Goal: Task Accomplishment & Management: Use online tool/utility

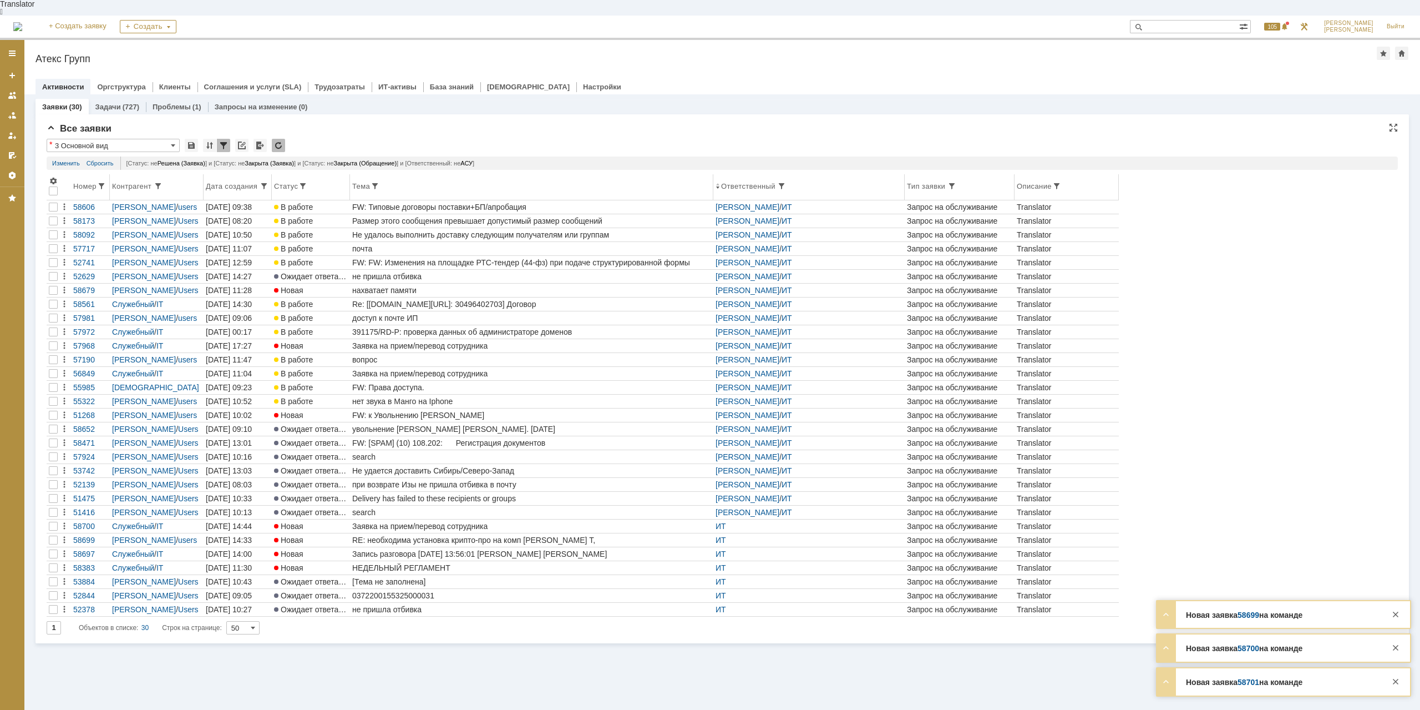
click at [87, 182] on div "Номер" at bounding box center [85, 186] width 24 height 8
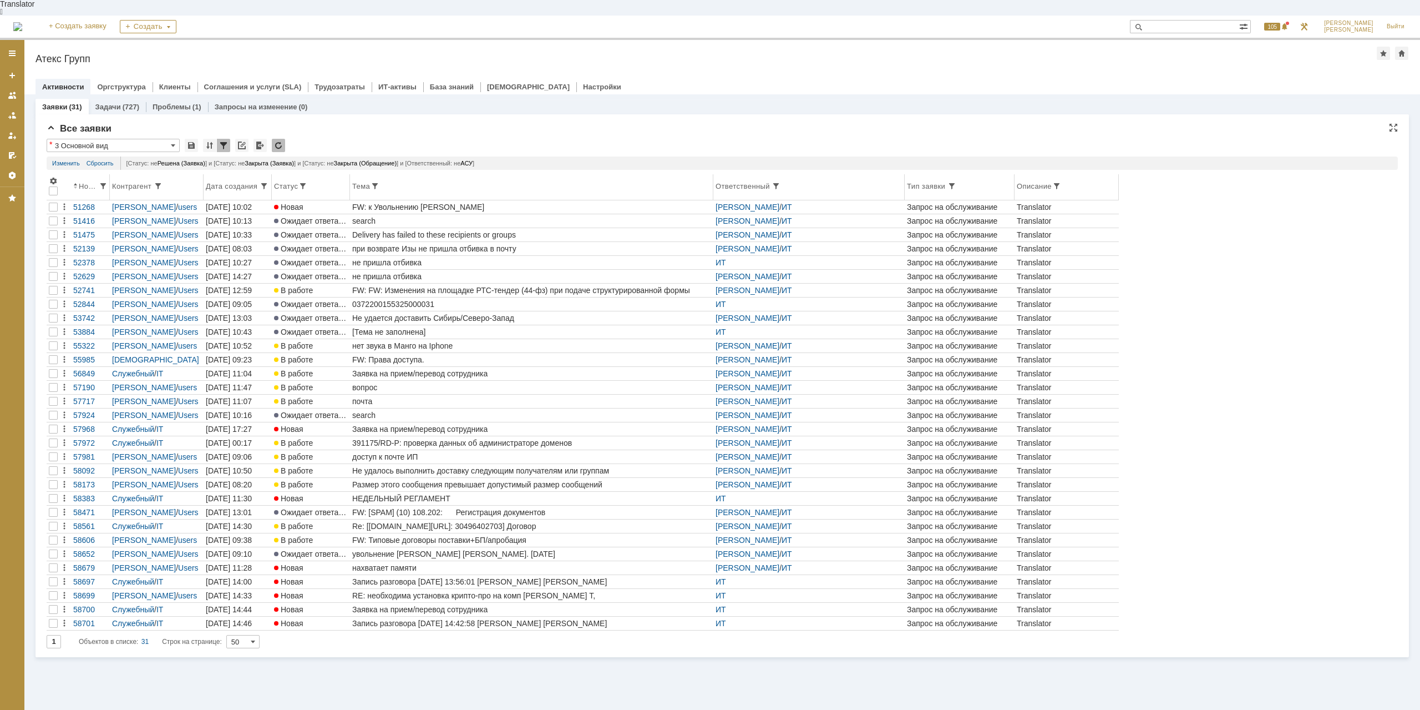
click at [87, 175] on th "Номер" at bounding box center [90, 187] width 39 height 26
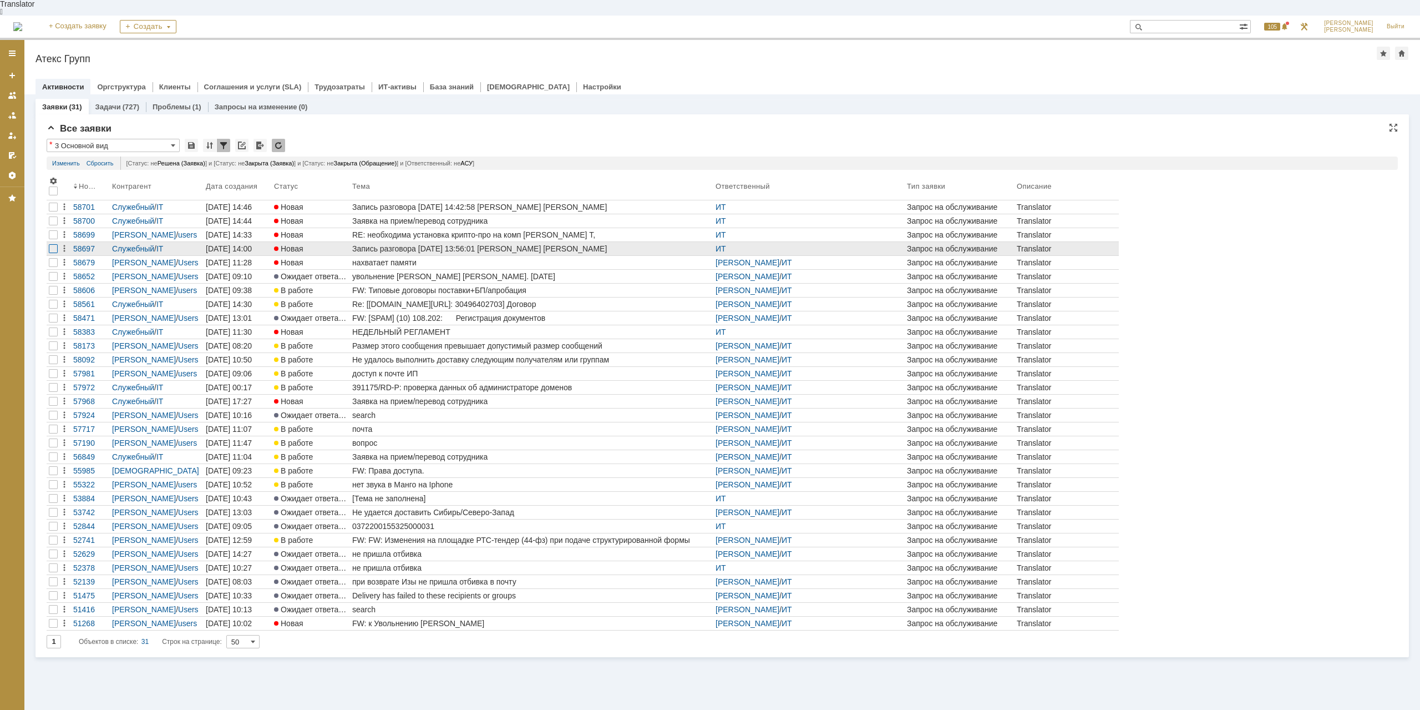
click at [54, 244] on div at bounding box center [53, 248] width 9 height 9
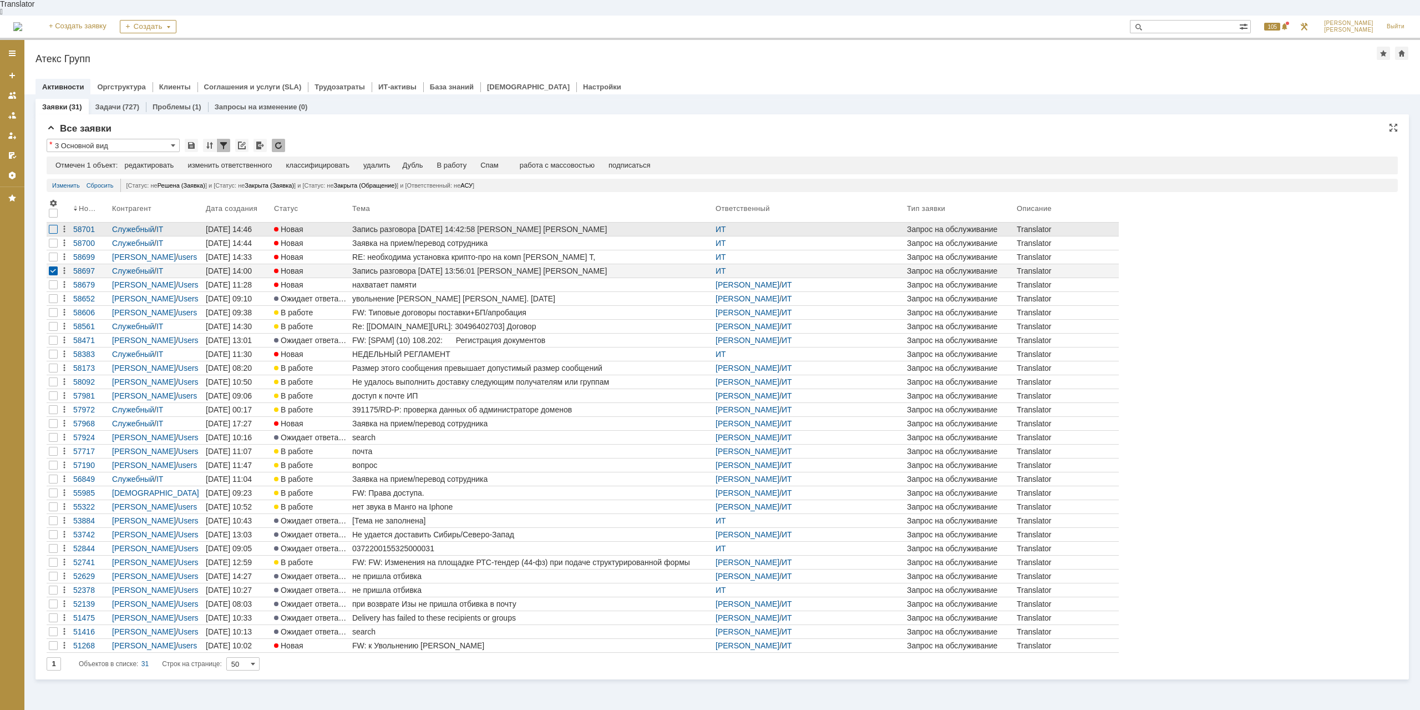
click at [55, 225] on div at bounding box center [53, 229] width 9 height 9
click at [473, 161] on div "Спам" at bounding box center [467, 165] width 18 height 9
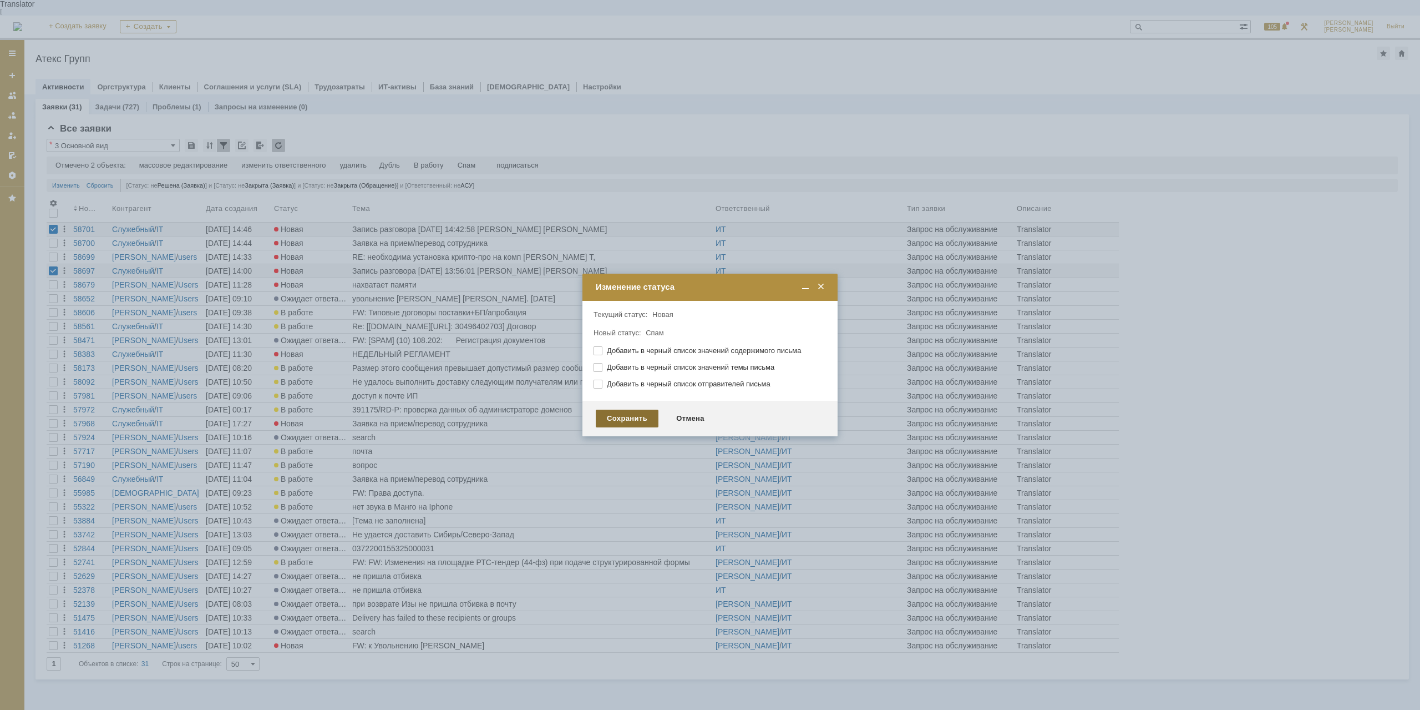
click at [626, 418] on div "Сохранить" at bounding box center [627, 418] width 63 height 18
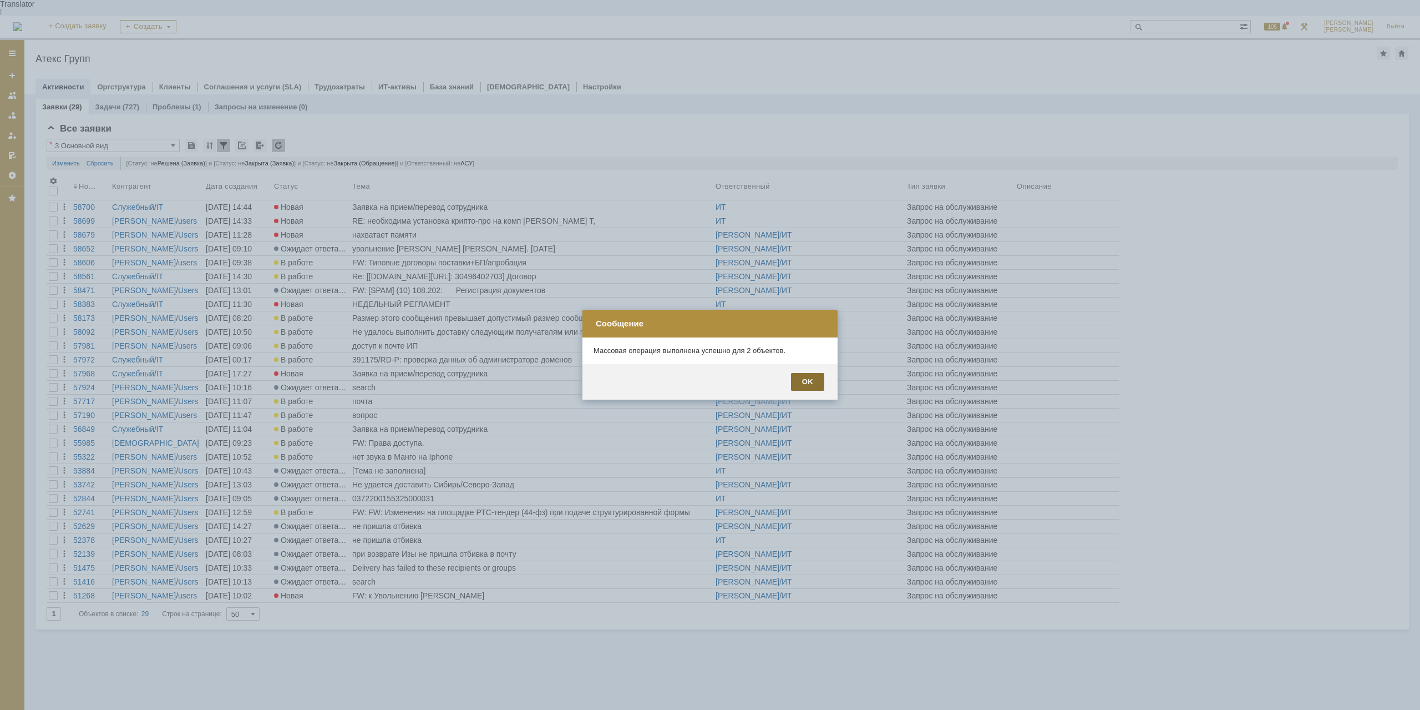
click at [811, 383] on div "OK" at bounding box center [807, 382] width 33 height 18
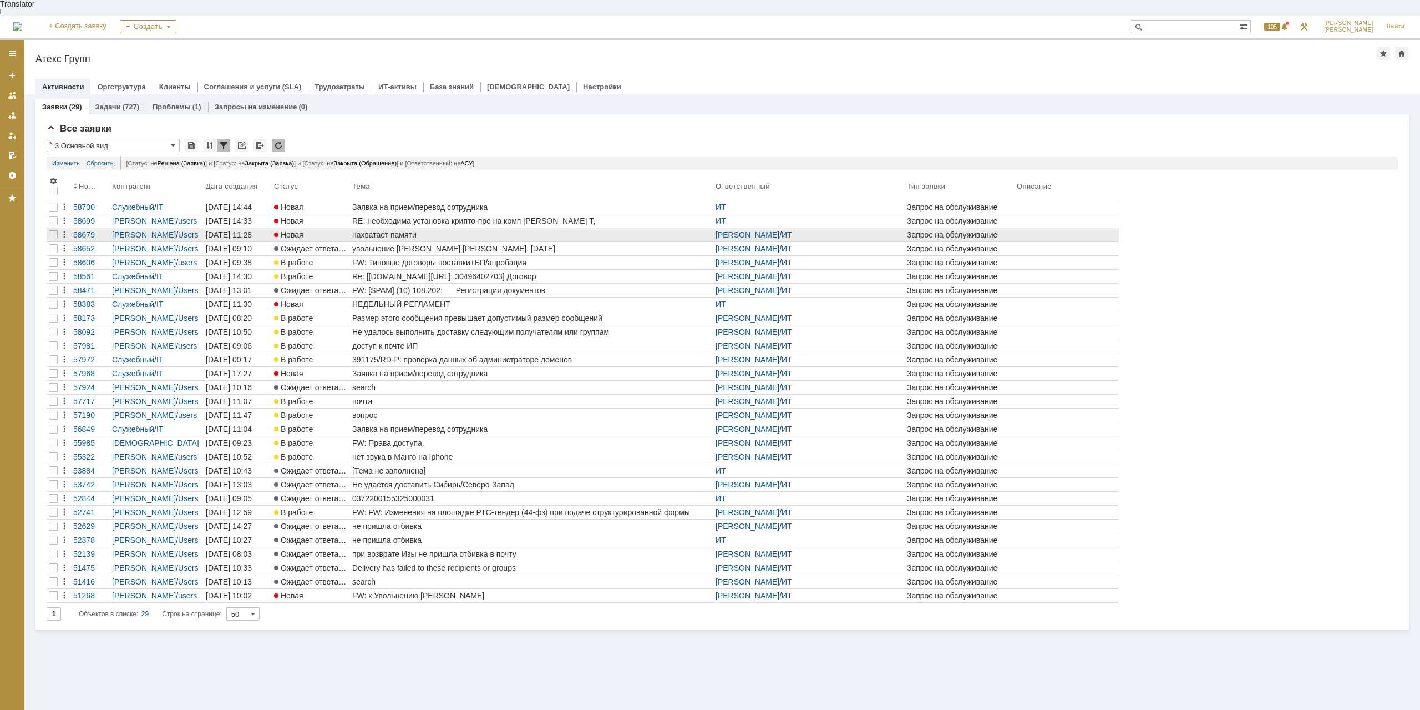
click at [395, 230] on div "нахватает памяти" at bounding box center [531, 234] width 359 height 9
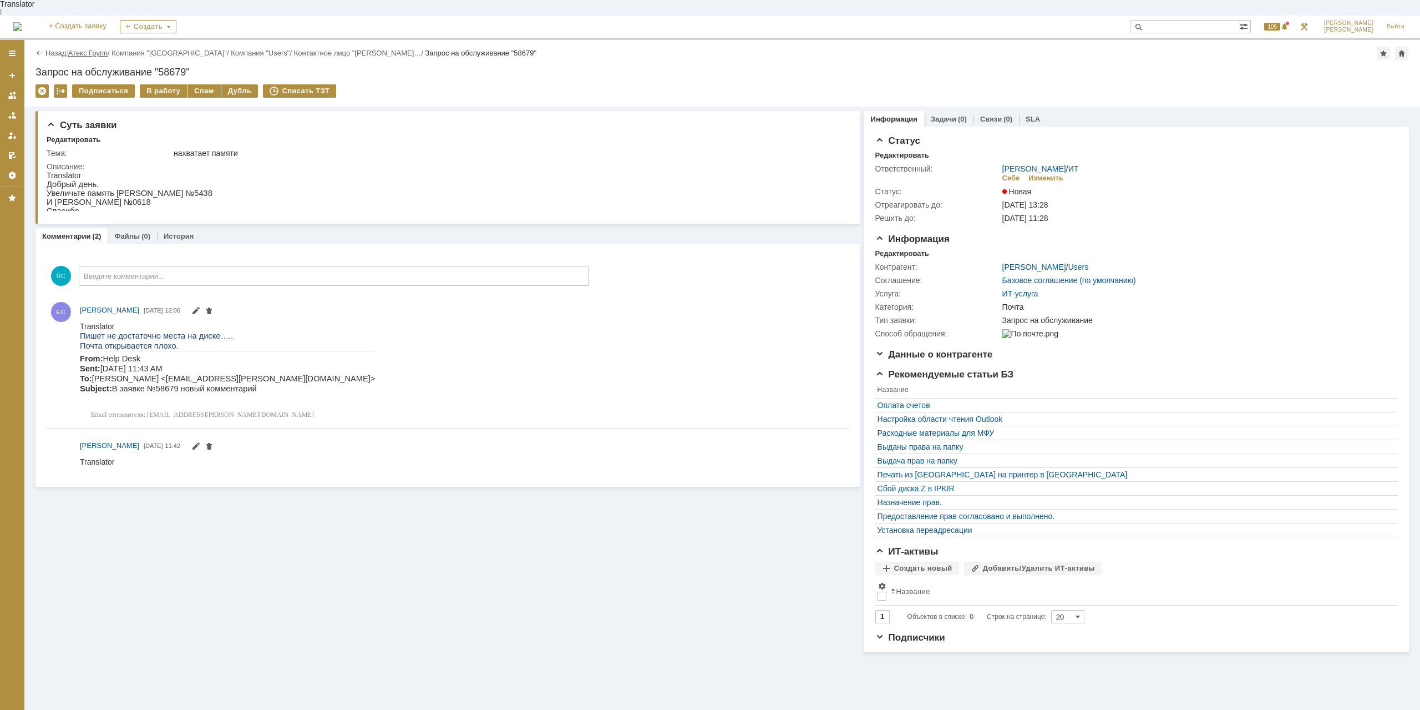
click at [85, 49] on link "Атекс Групп" at bounding box center [87, 53] width 39 height 8
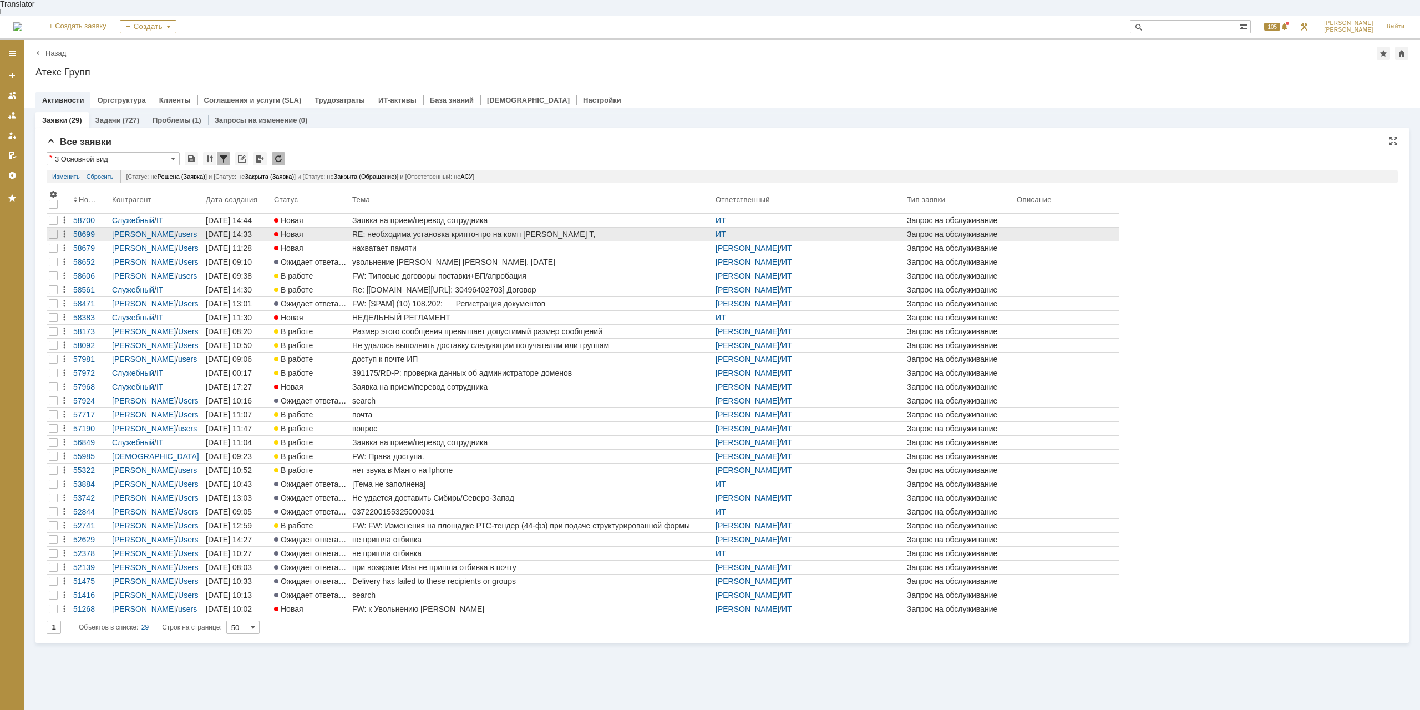
click at [432, 230] on div "RE: необходима установка крипто-про на комп [PERSON_NAME] Т," at bounding box center [531, 234] width 359 height 9
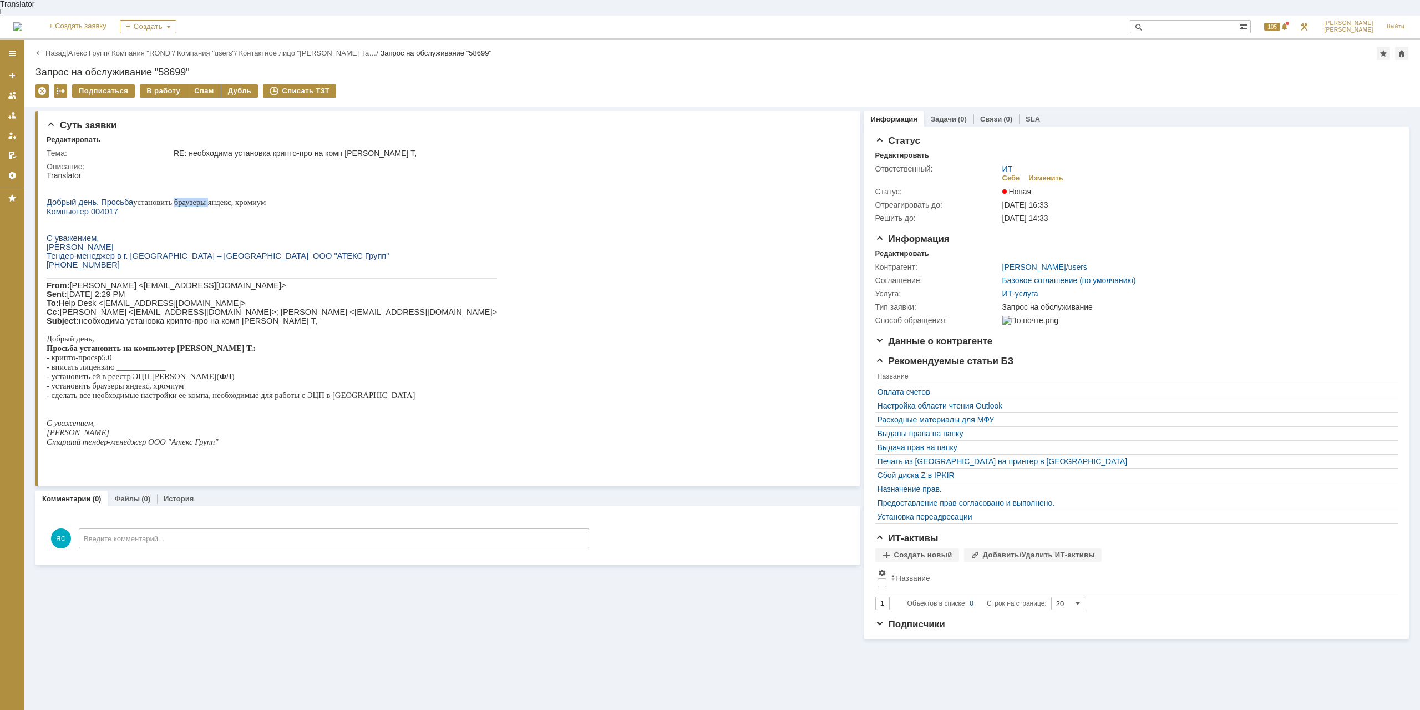
drag, startPoint x: 168, startPoint y: 200, endPoint x: 204, endPoint y: 198, distance: 36.2
click at [204, 198] on p "Добрый день. Просьба установить браузеры яндекс, хромиум" at bounding box center [272, 202] width 450 height 9
click at [204, 198] on span "установить браузеры яндекс, хромиум" at bounding box center [199, 202] width 133 height 9
drag, startPoint x: 234, startPoint y: 196, endPoint x: 251, endPoint y: 194, distance: 17.3
click at [251, 198] on span "установить браузеры яндекс, хромиум" at bounding box center [199, 202] width 133 height 9
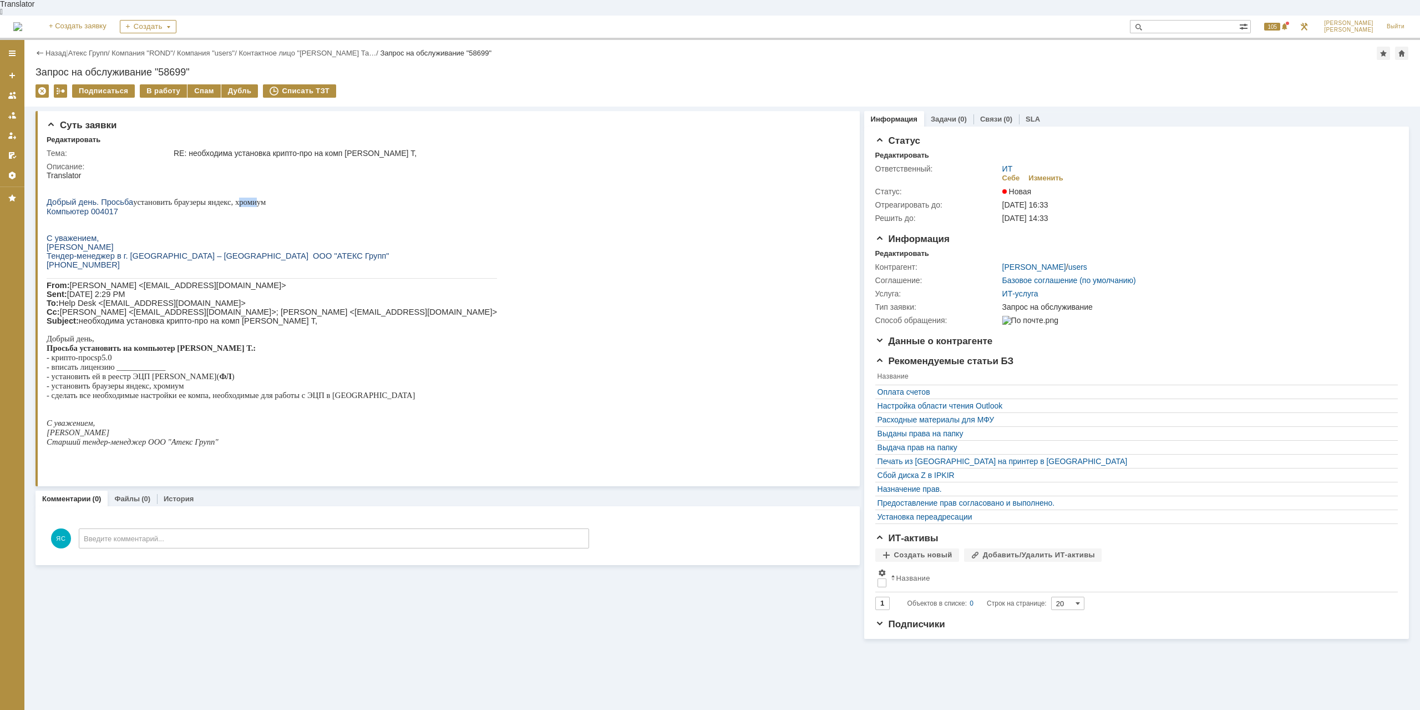
click at [251, 198] on span "установить браузеры яндекс, хромиум" at bounding box center [199, 202] width 133 height 9
click at [187, 198] on span "установить браузеры яндекс, хромиум" at bounding box center [199, 202] width 133 height 9
click at [100, 49] on link "Атекс Групп" at bounding box center [87, 53] width 39 height 8
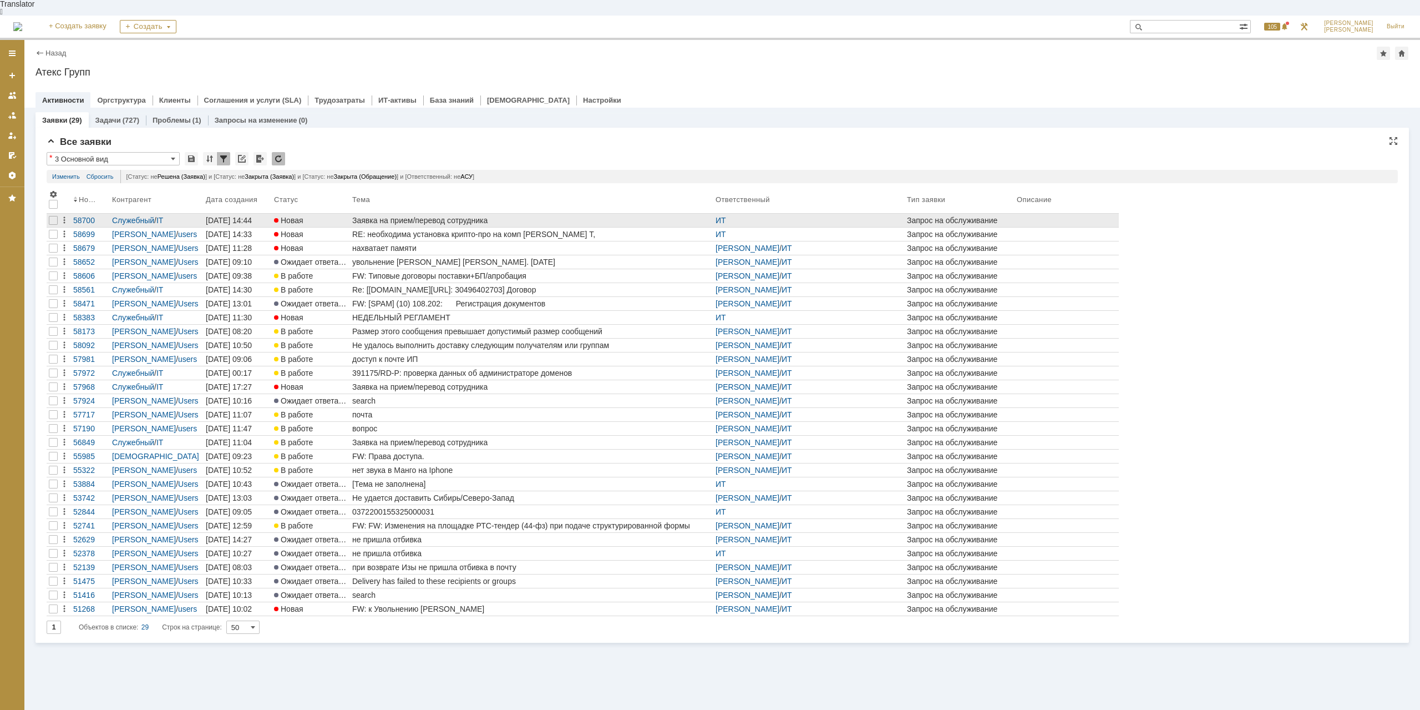
click at [464, 216] on div "Заявка на прием/перевод сотрудника" at bounding box center [531, 220] width 359 height 9
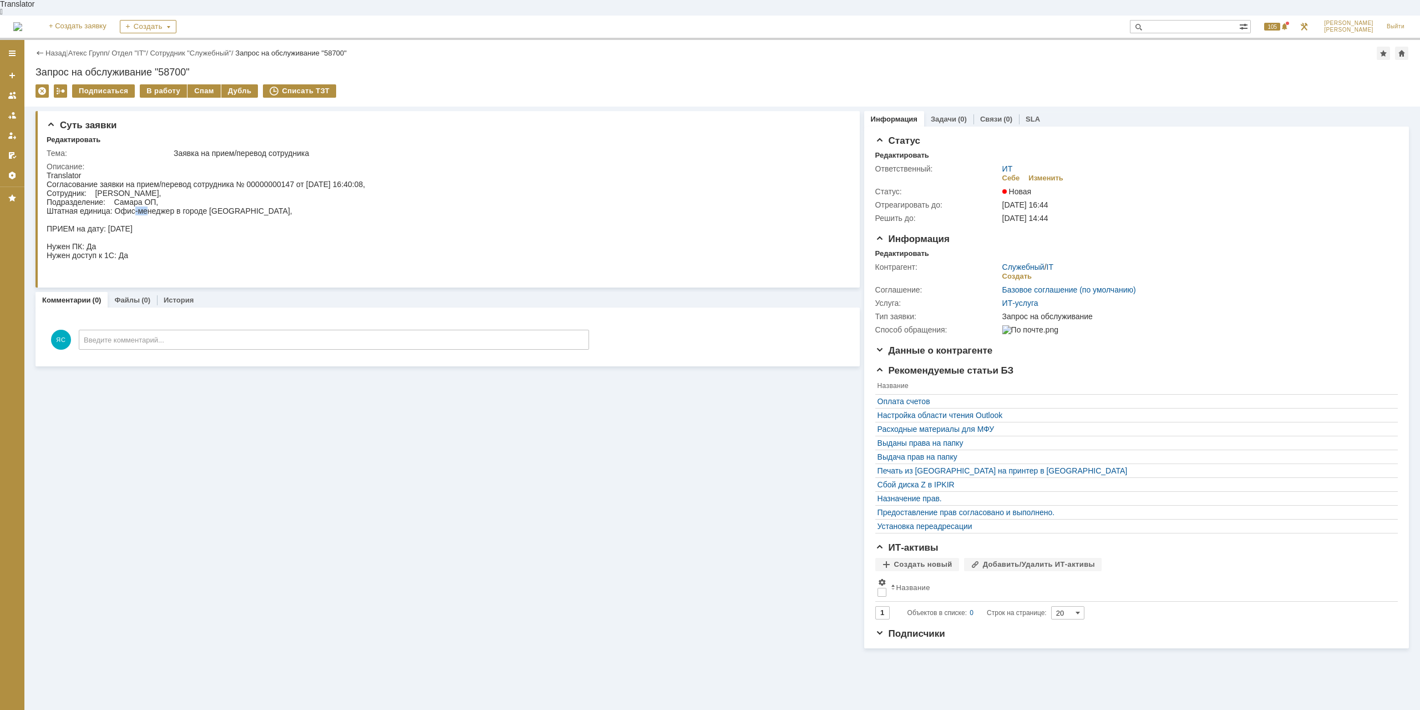
drag, startPoint x: 134, startPoint y: 204, endPoint x: 147, endPoint y: 180, distance: 27.8
click at [146, 201] on div "Согласование заявки на прием/перевод сотрудника № 00000000147 от [DATE] 16:40:0…" at bounding box center [206, 229] width 318 height 98
click at [165, 84] on div "В работу" at bounding box center [163, 90] width 47 height 13
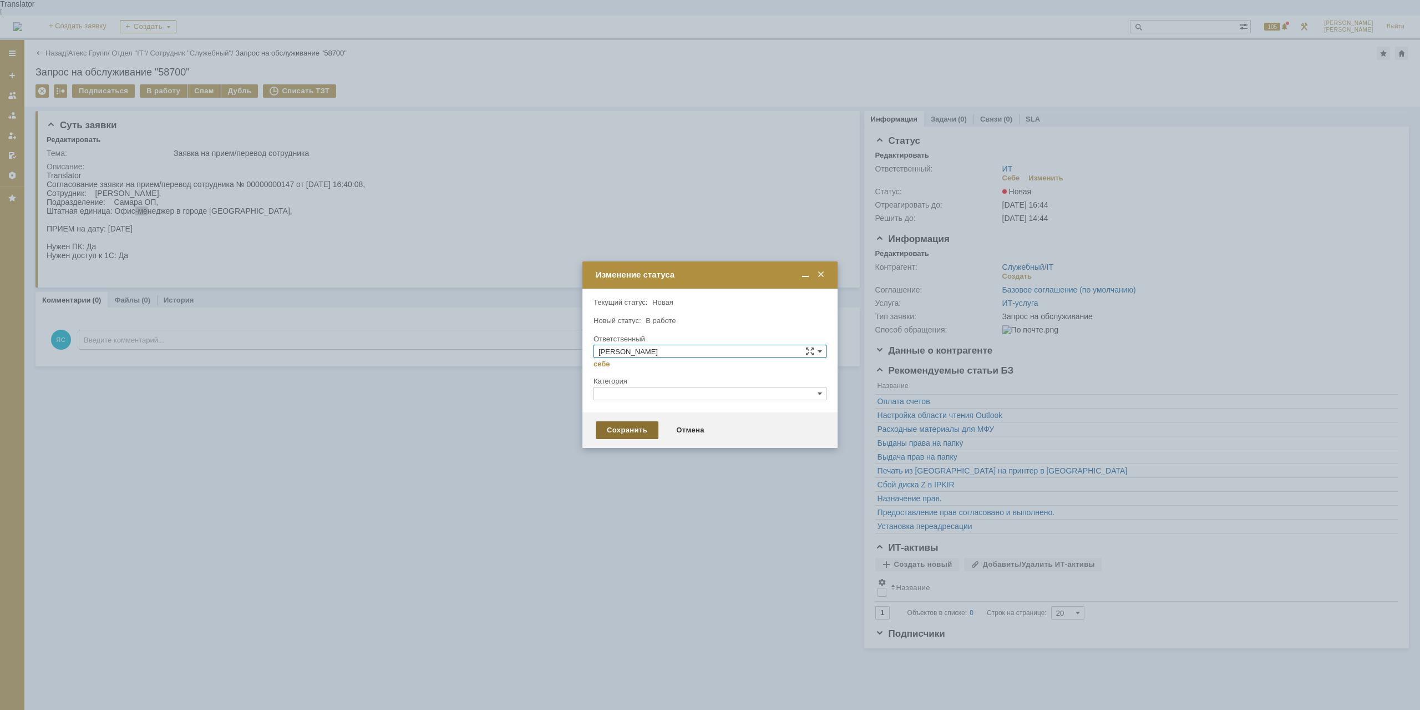
click at [619, 424] on div "Сохранить" at bounding box center [627, 430] width 63 height 18
